Goal: Find specific page/section: Find specific page/section

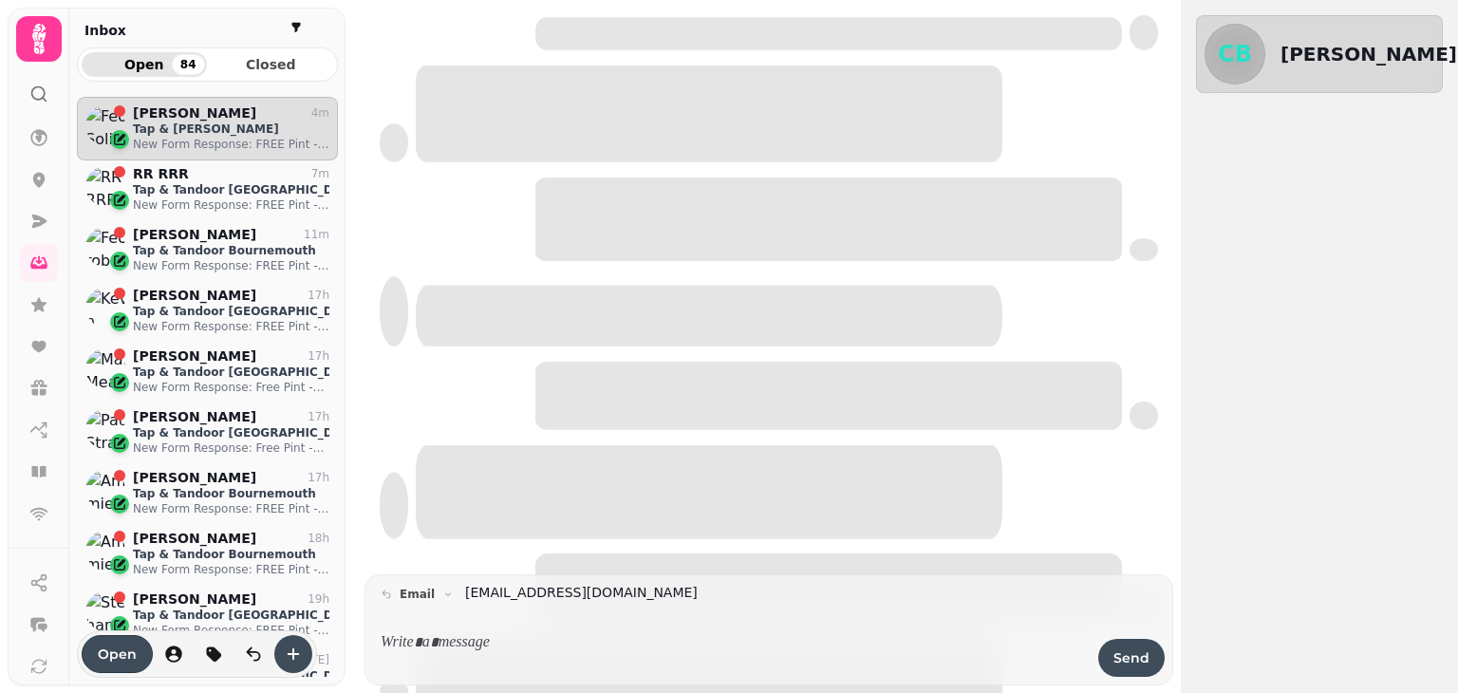
scroll to position [566, 247]
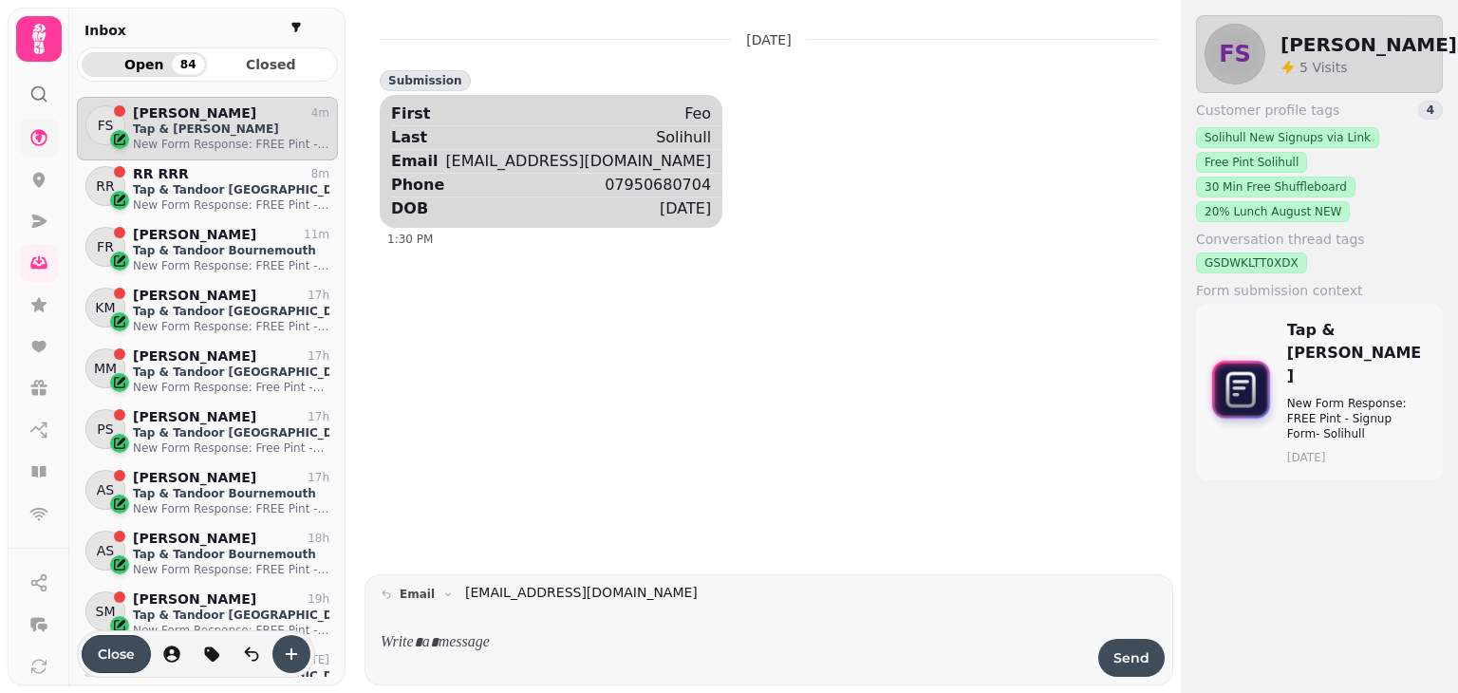
click at [40, 148] on link at bounding box center [39, 138] width 38 height 38
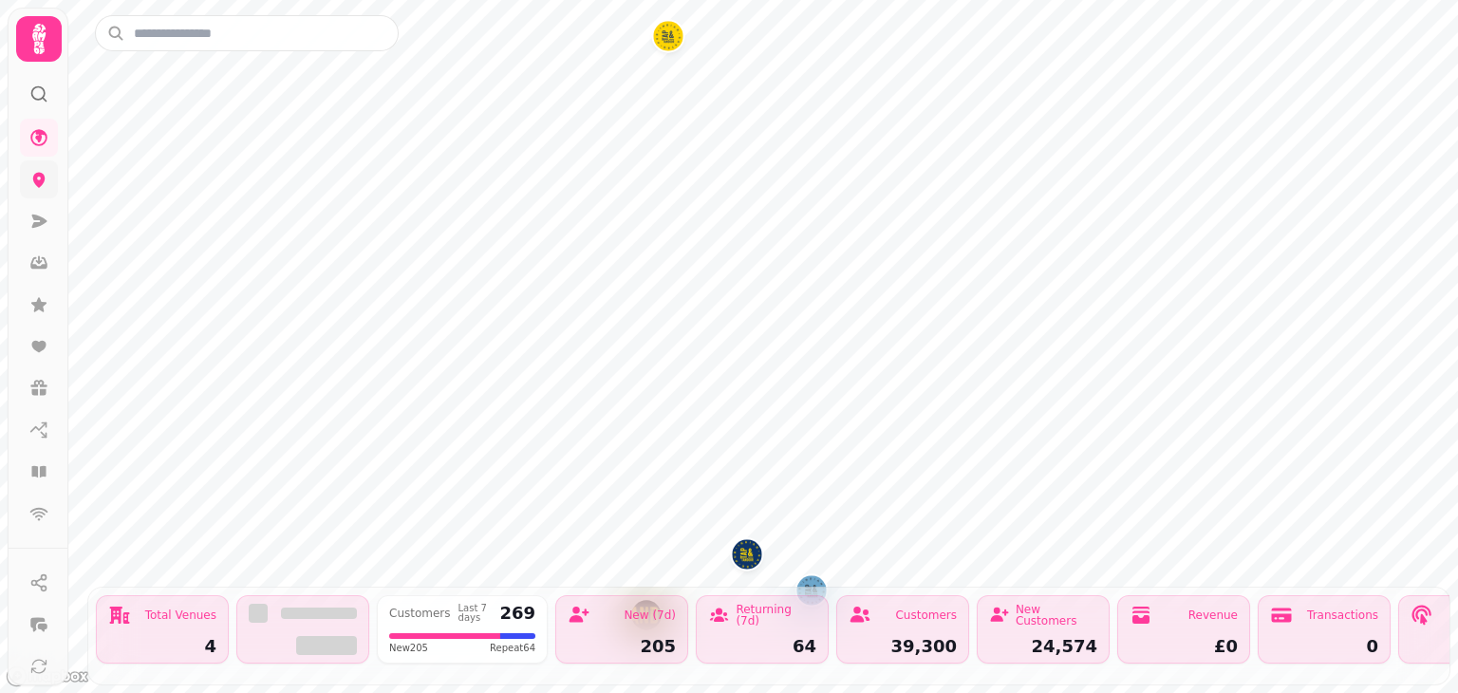
click at [42, 196] on link at bounding box center [39, 179] width 38 height 38
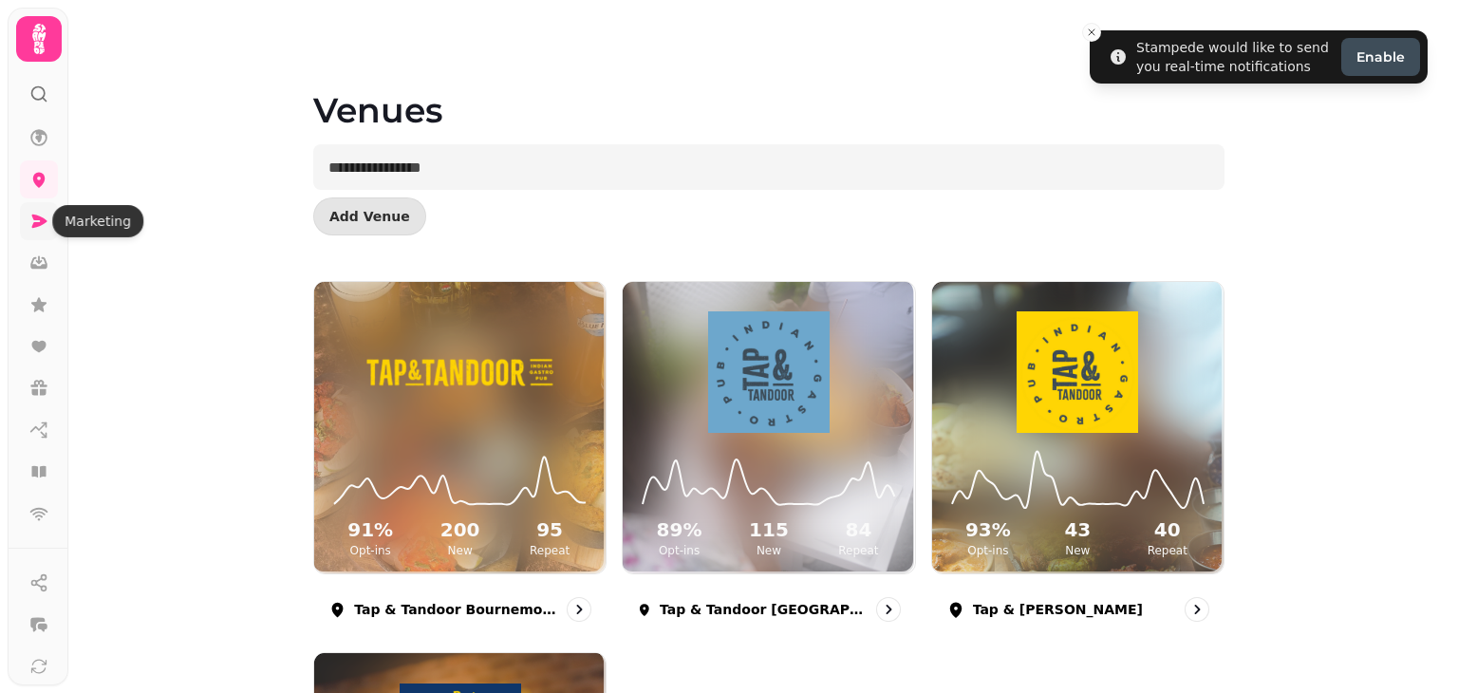
click at [35, 222] on icon at bounding box center [39, 220] width 15 height 13
